Goal: Task Accomplishment & Management: Manage account settings

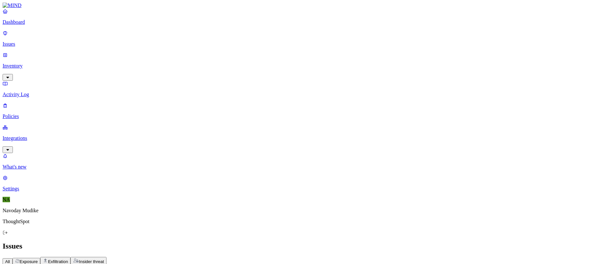
click at [385, 242] on div "Issues" at bounding box center [305, 246] width 605 height 9
click at [38, 259] on span "Exposure" at bounding box center [29, 261] width 18 height 5
click at [360, 257] on div "All Exposure Exfiltration Insider threat" at bounding box center [305, 261] width 605 height 8
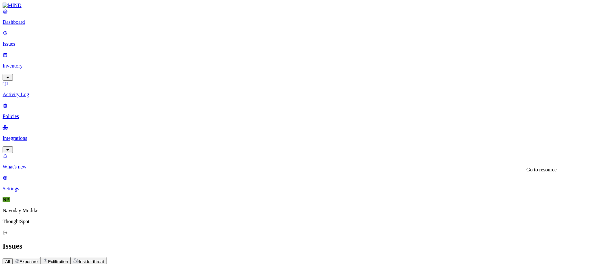
click at [426, 242] on h2 "Issues" at bounding box center [305, 246] width 605 height 9
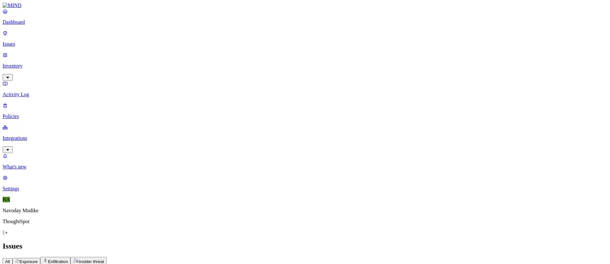
scroll to position [206, 0]
click at [388, 257] on div "All Exposure Exfiltration Insider threat" at bounding box center [305, 261] width 605 height 8
click at [276, 242] on div "Issues" at bounding box center [305, 246] width 605 height 9
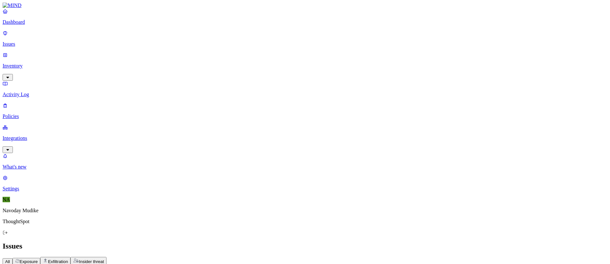
click at [341, 257] on div "All Exposure Exfiltration Insider threat" at bounding box center [305, 261] width 605 height 8
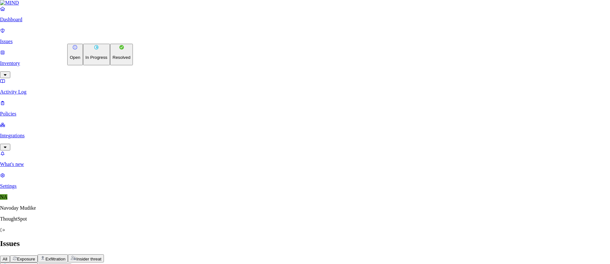
click at [113, 60] on p "Resolved" at bounding box center [122, 57] width 18 height 5
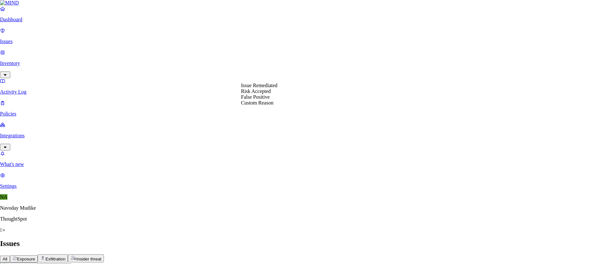
select select "Risk Accepted"
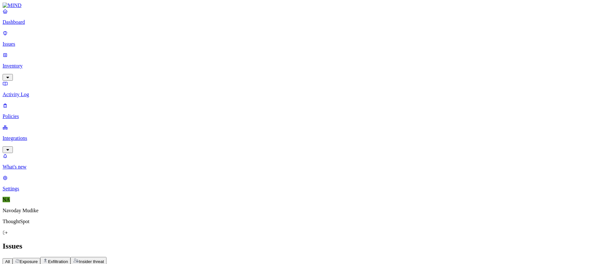
scroll to position [206, 0]
click at [38, 259] on span "Exposure" at bounding box center [29, 261] width 18 height 5
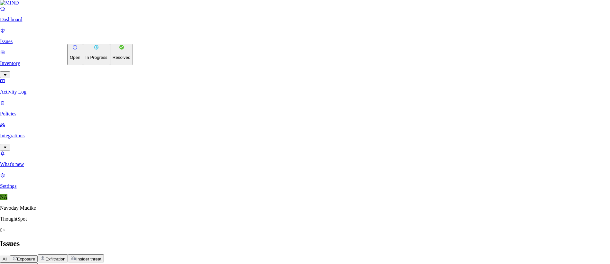
click at [113, 60] on p "Resolved" at bounding box center [122, 57] width 18 height 5
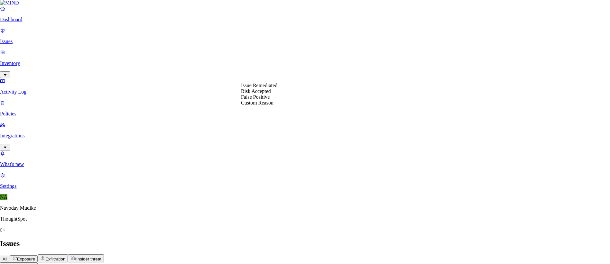
select select "Risk Accepted"
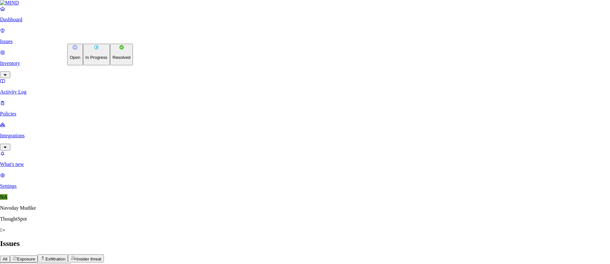
click at [113, 60] on p "Resolved" at bounding box center [122, 57] width 18 height 5
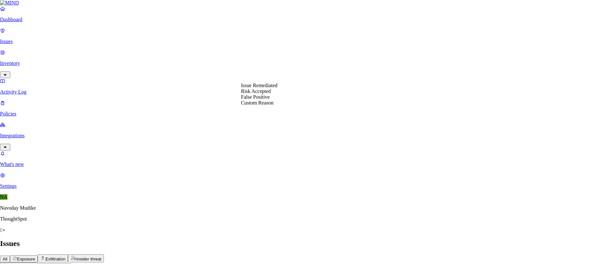
select select "Risk Accepted"
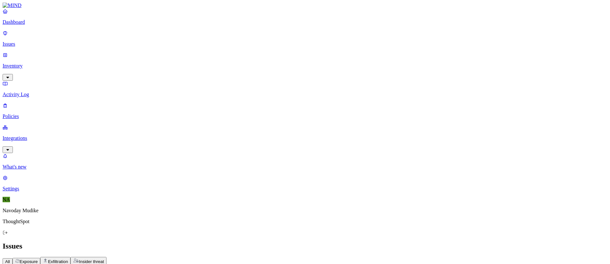
scroll to position [0, 0]
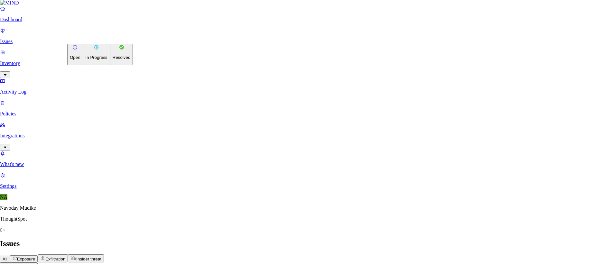
click at [113, 60] on p "Resolved" at bounding box center [122, 57] width 18 height 5
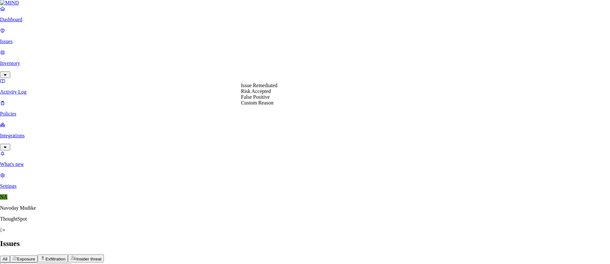
select select "Risk Accepted"
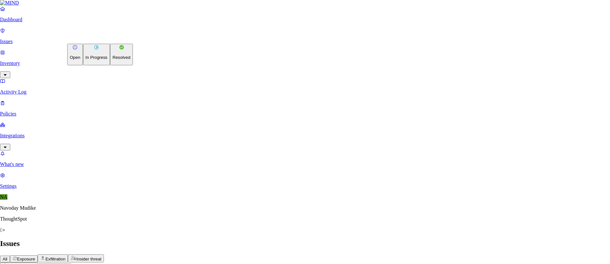
click at [113, 60] on p "Resolved" at bounding box center [122, 57] width 18 height 5
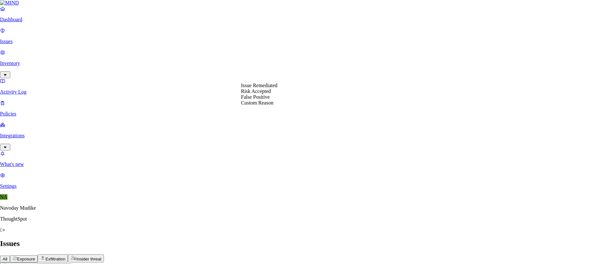
select select "Risk Accepted"
drag, startPoint x: 277, startPoint y: 87, endPoint x: 275, endPoint y: 102, distance: 14.9
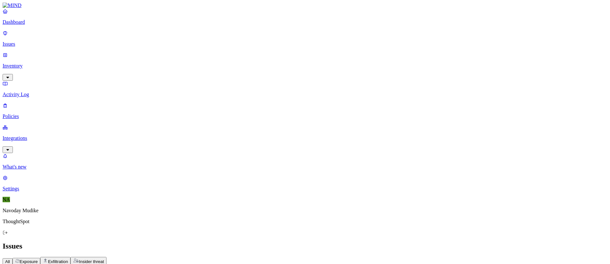
click at [168, 264] on span "Environment" at bounding box center [156, 268] width 24 height 5
click at [138, 264] on icon "button" at bounding box center [136, 268] width 3 height 2
click at [113, 264] on icon "button" at bounding box center [110, 268] width 5 height 4
click at [296, 257] on div "All Exposure Exfiltration Insider threat" at bounding box center [305, 261] width 605 height 8
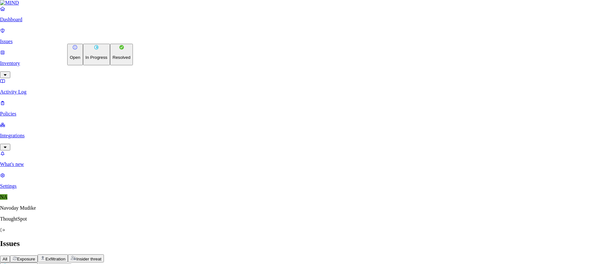
click at [110, 65] on button "Resolved" at bounding box center [121, 55] width 23 height 22
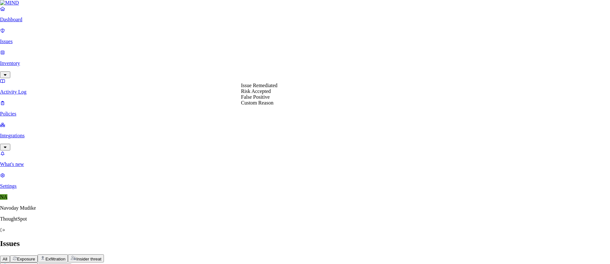
select select "Risk Accepted"
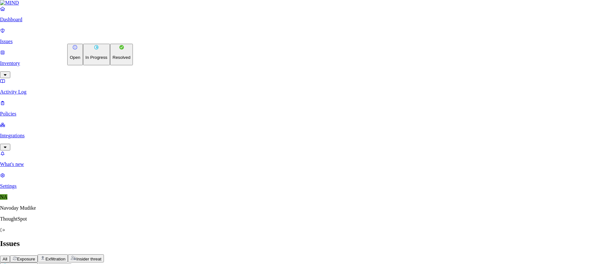
click at [113, 60] on p "Resolved" at bounding box center [122, 57] width 18 height 5
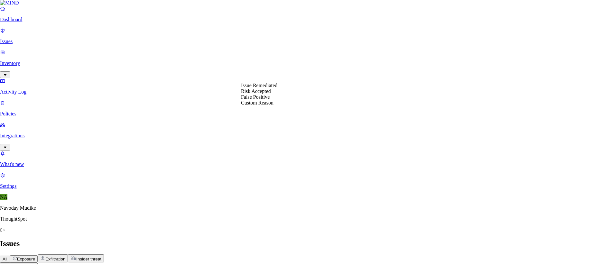
select select "Risk Accepted"
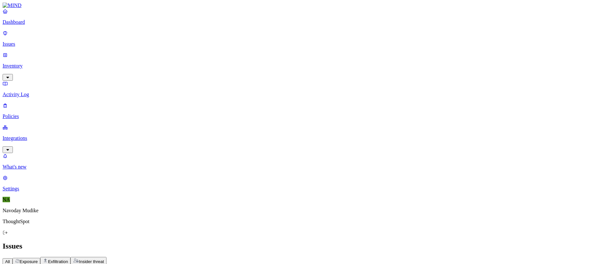
scroll to position [116, 0]
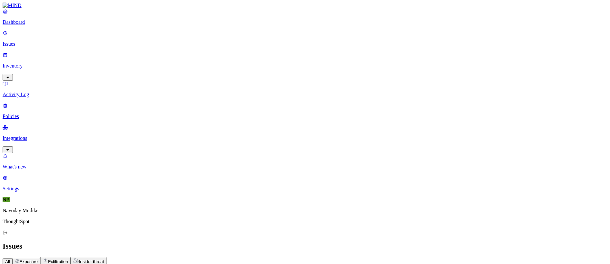
scroll to position [276, 0]
drag, startPoint x: 490, startPoint y: 130, endPoint x: 438, endPoint y: 129, distance: 52.1
copy div "Public link was removed"
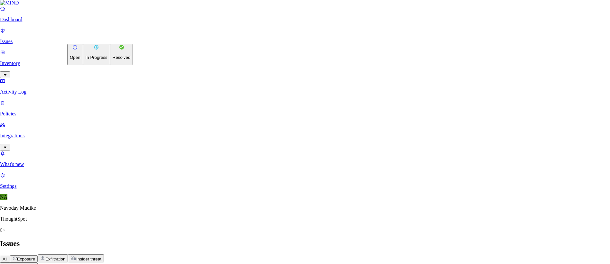
click at [110, 65] on button "Resolved" at bounding box center [121, 55] width 23 height 22
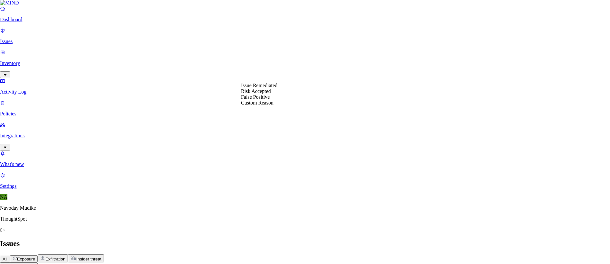
select select "Issue Remediated"
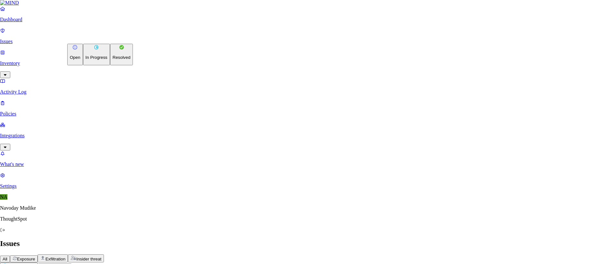
click at [110, 65] on button "Resolved" at bounding box center [121, 55] width 23 height 22
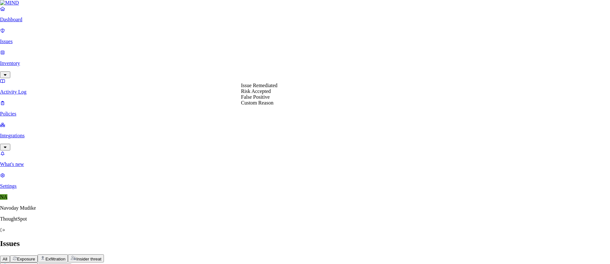
select select "Risk Accepted"
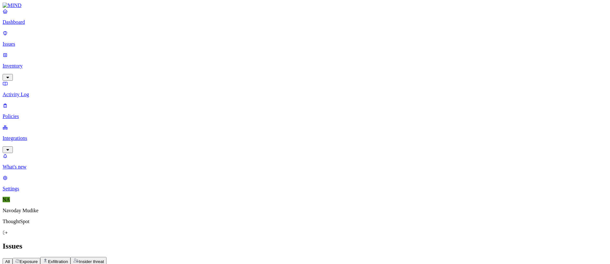
click at [70, 257] on button "Exfiltration" at bounding box center [55, 261] width 30 height 8
click at [104, 259] on span "Insider threat" at bounding box center [91, 261] width 25 height 5
click at [273, 257] on div "All Exposure Exfiltration Insider threat" at bounding box center [305, 261] width 605 height 8
click at [68, 259] on span "Exfiltration" at bounding box center [58, 261] width 20 height 5
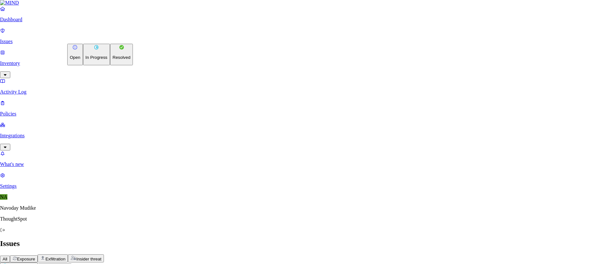
click at [113, 60] on p "Resolved" at bounding box center [122, 57] width 18 height 5
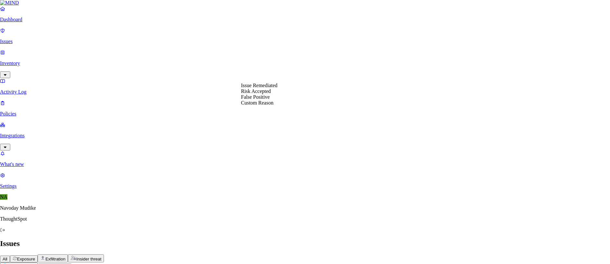
select select "Risk Accepted"
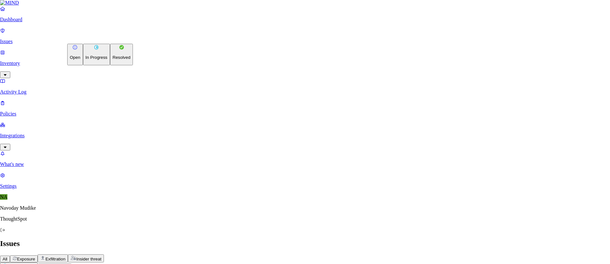
click at [99, 39] on html "Dashboard Issues Inventory Activity Log Policies Integrations What's new 1 Sett…" at bounding box center [305, 181] width 610 height 363
click at [113, 60] on p "Resolved" at bounding box center [122, 57] width 18 height 5
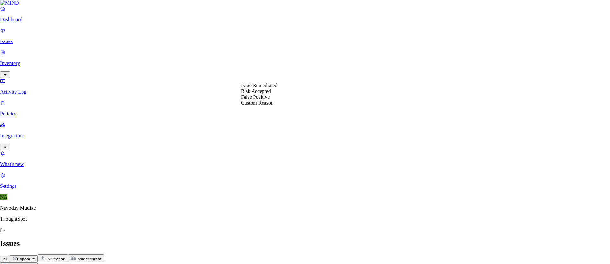
select select "Risk Accepted"
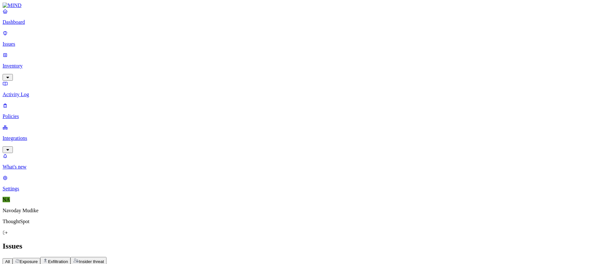
click at [479, 257] on div "All Exposure Exfiltration Insider threat" at bounding box center [305, 261] width 605 height 8
